Goal: Task Accomplishment & Management: Complete application form

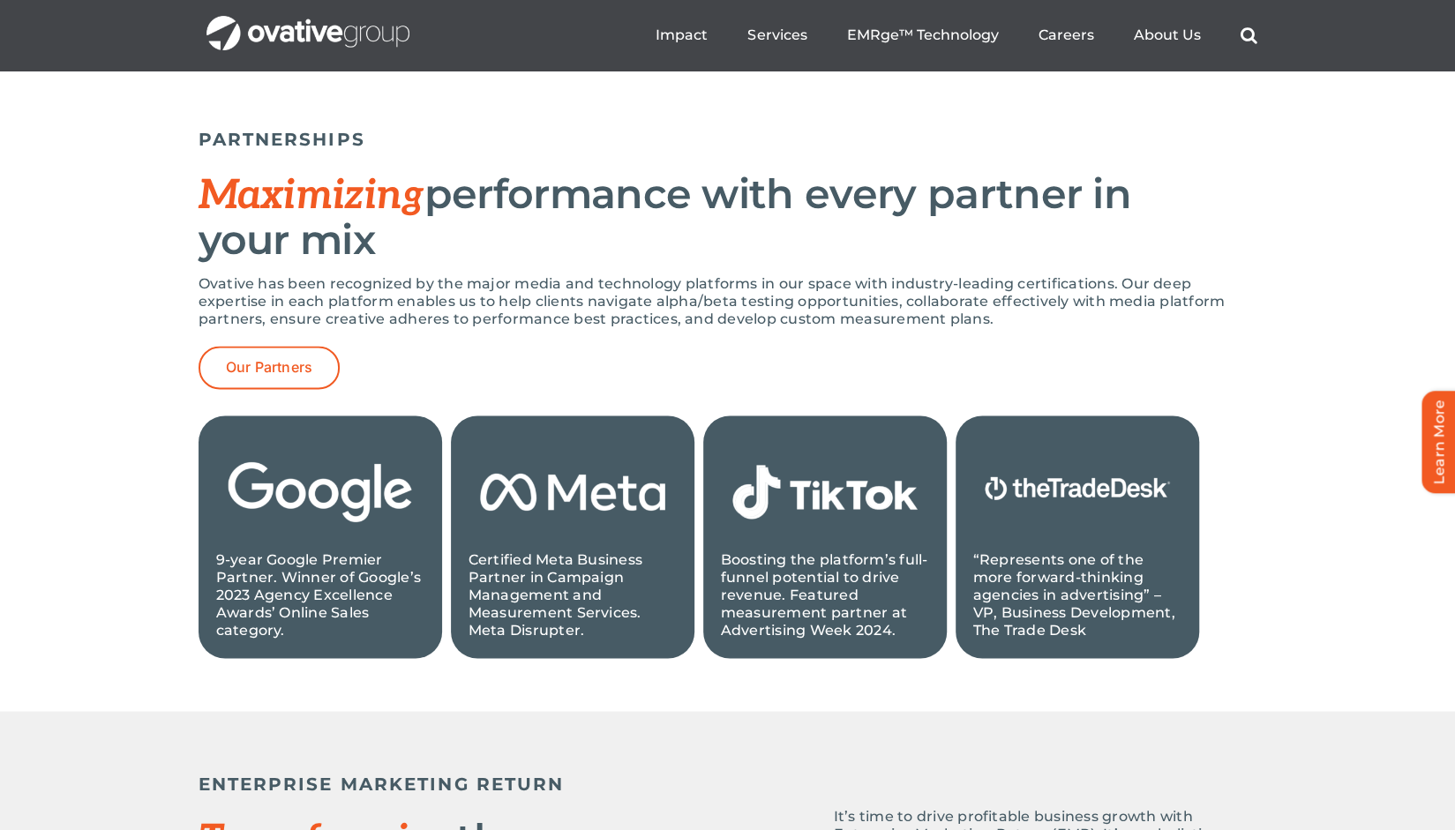
scroll to position [1682, 0]
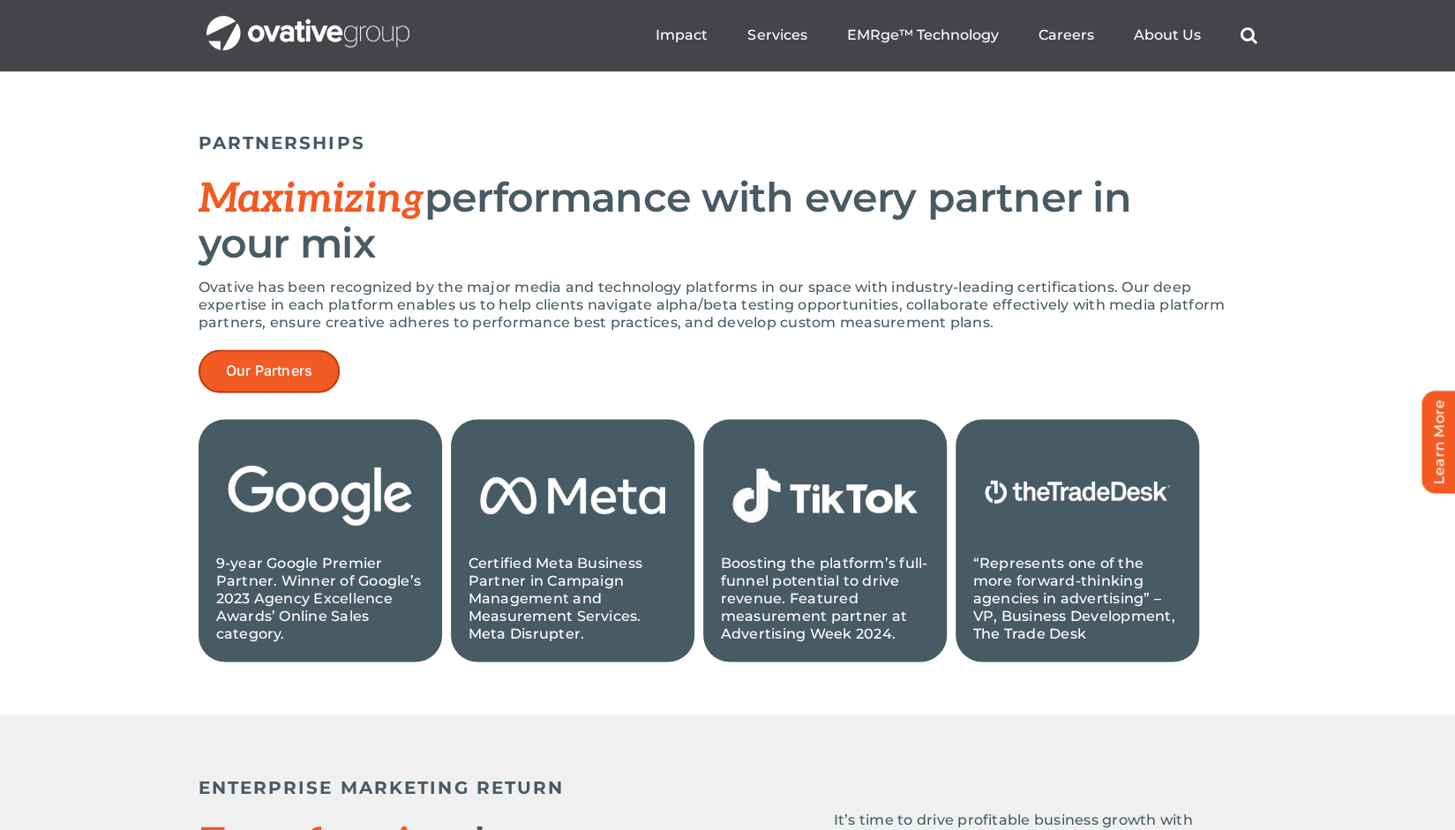
click at [319, 359] on link "Our Partners" at bounding box center [270, 370] width 142 height 43
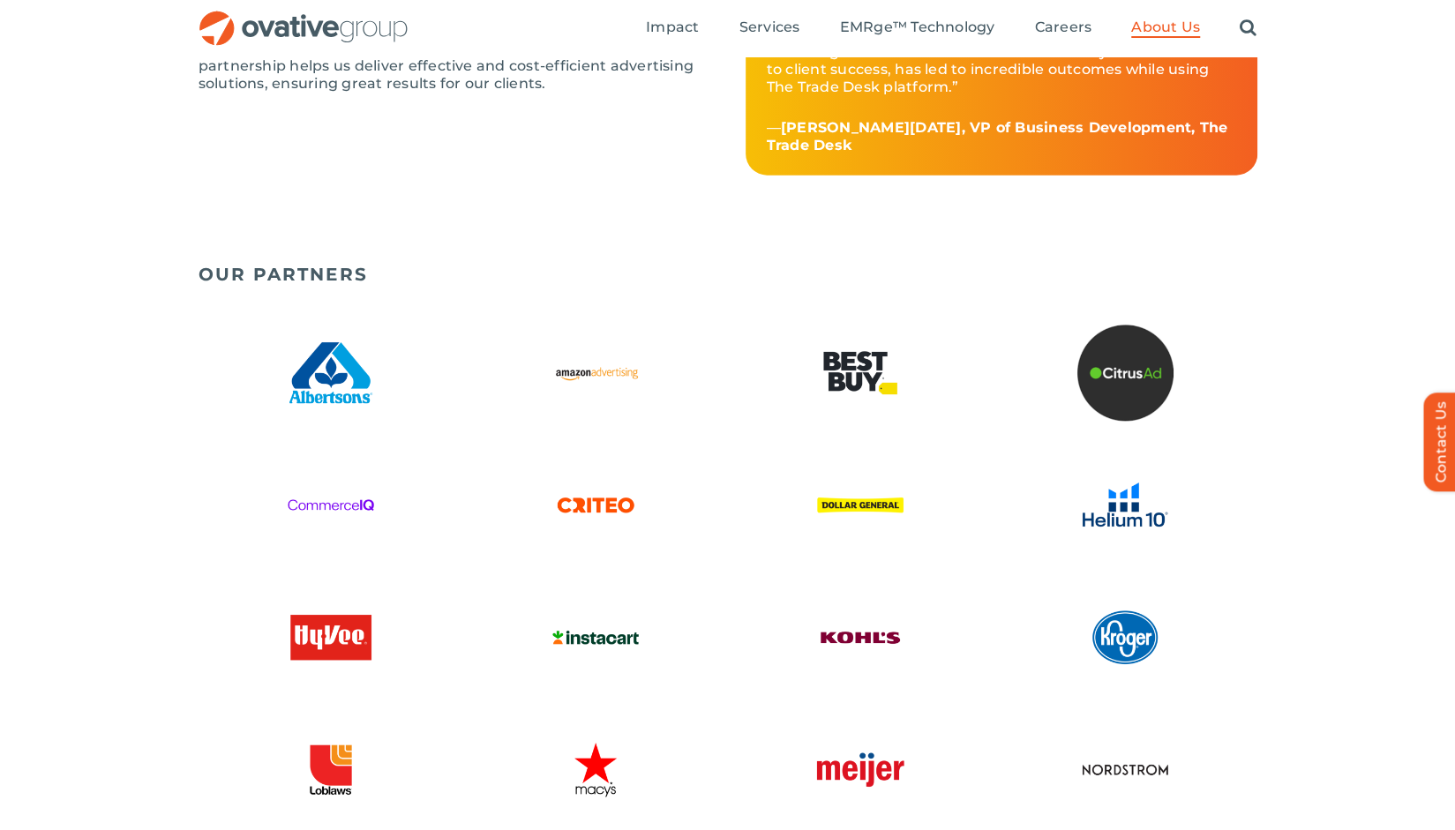
scroll to position [2595, 0]
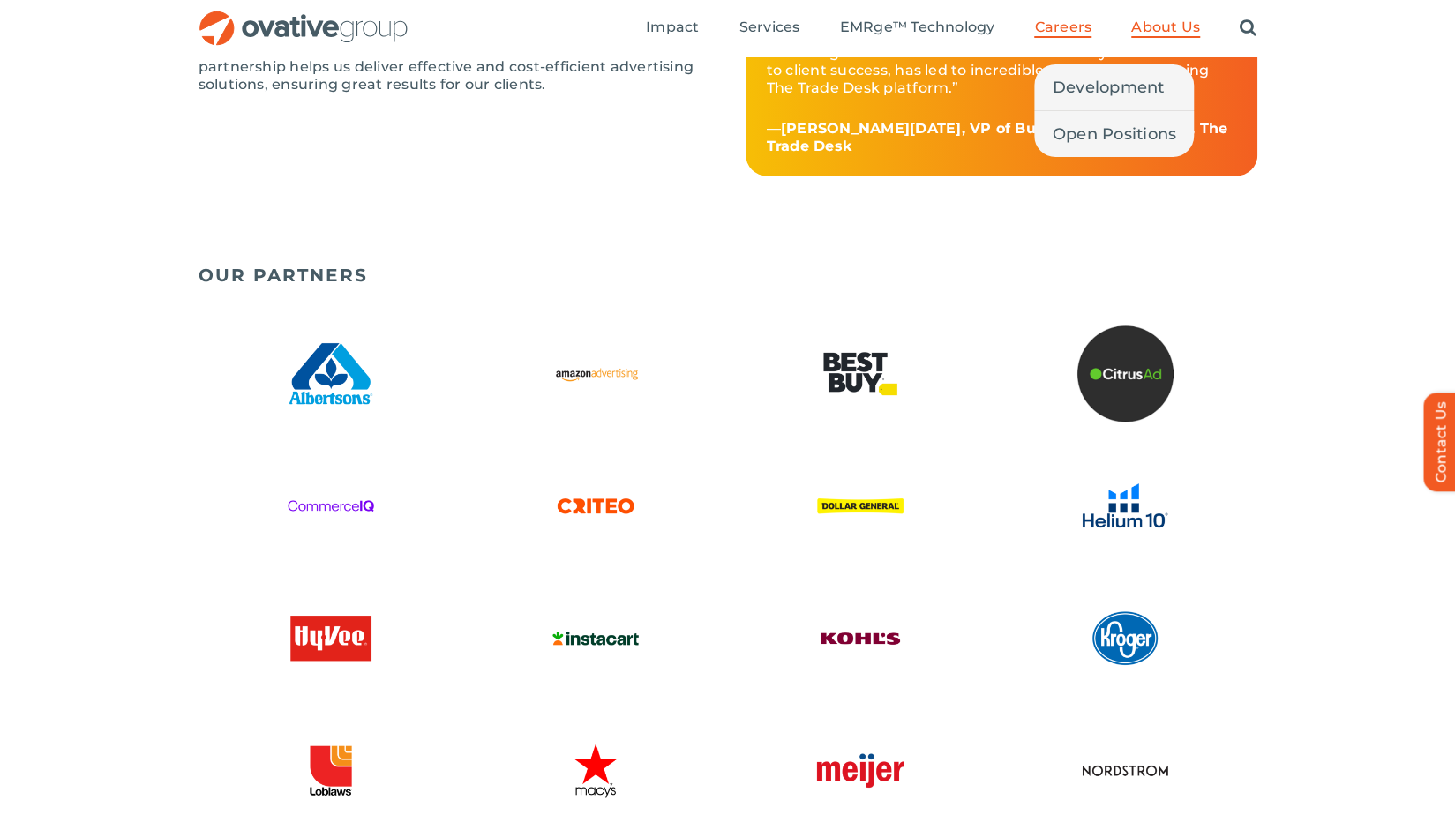
click at [1062, 37] on link "Careers" at bounding box center [1062, 28] width 57 height 19
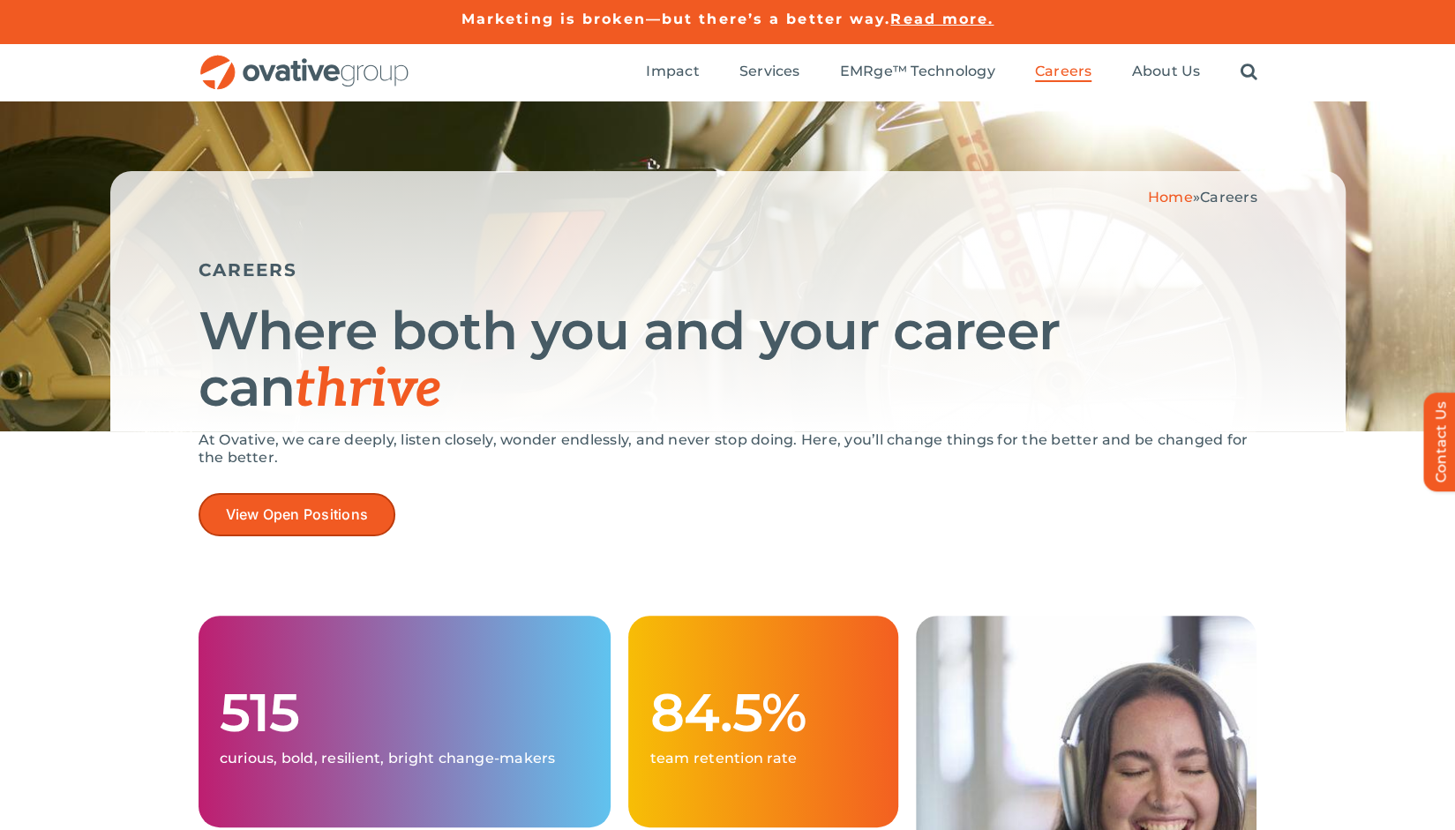
click at [326, 533] on link "View Open Positions" at bounding box center [298, 514] width 198 height 43
